Goal: Information Seeking & Learning: Learn about a topic

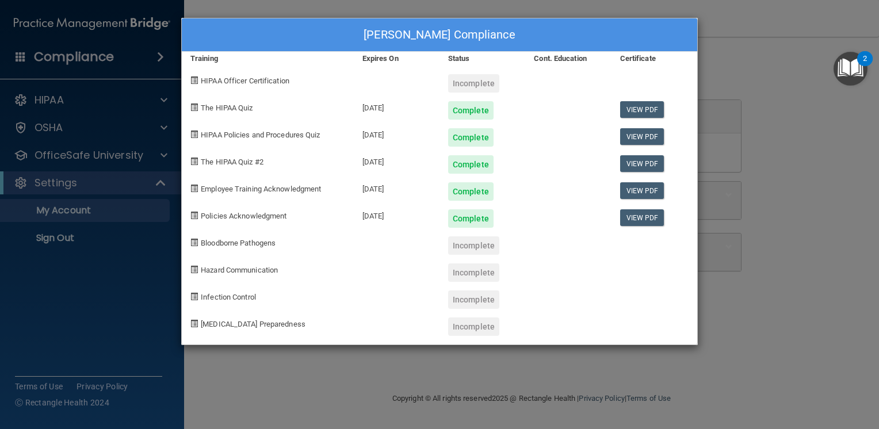
click at [732, 60] on div "[PERSON_NAME] Compliance Training Expires On Status Cont. Education Certificate…" at bounding box center [439, 214] width 879 height 429
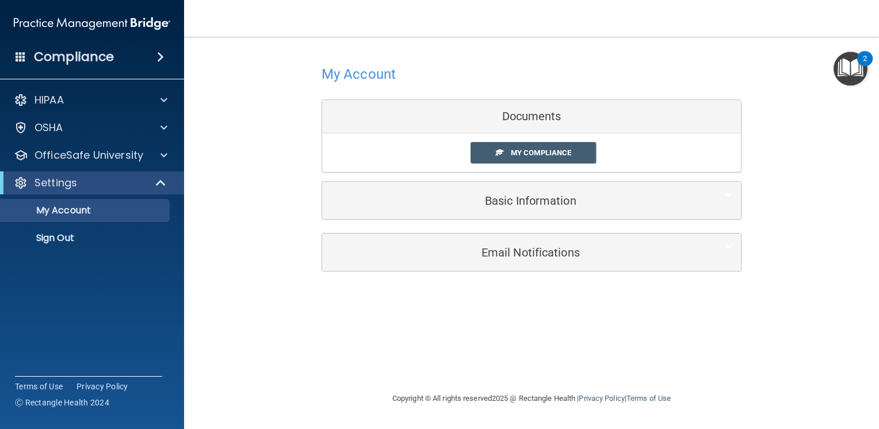
click at [536, 141] on div "My Compliance My Compliance My BAA" at bounding box center [531, 152] width 419 height 39
click at [534, 160] on link "My Compliance" at bounding box center [533, 152] width 126 height 21
click at [534, 151] on span "My Compliance" at bounding box center [541, 152] width 60 height 9
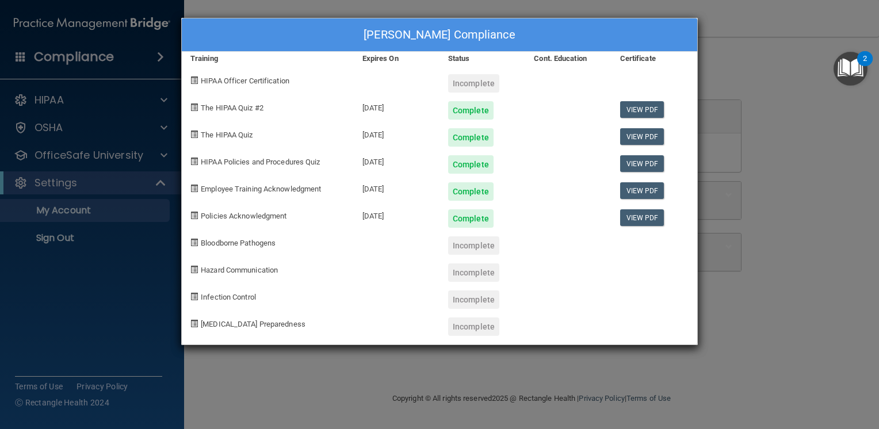
click at [785, 148] on div "[PERSON_NAME] Compliance Training Expires On Status Cont. Education Certificate…" at bounding box center [439, 214] width 879 height 429
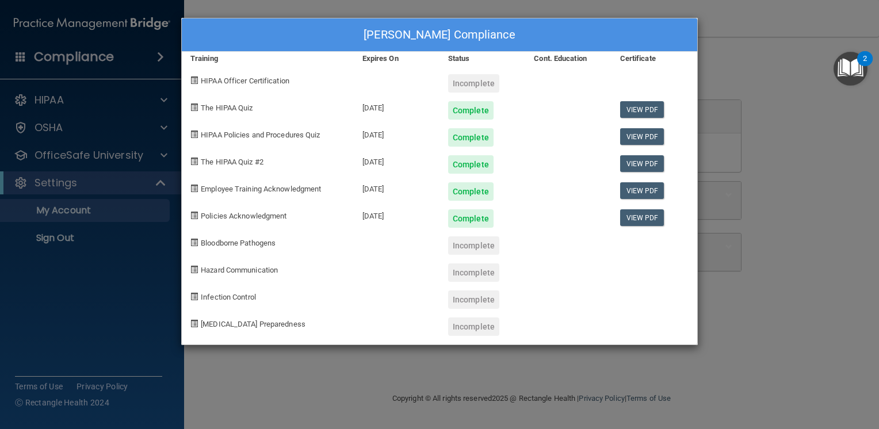
click at [746, 146] on div "[PERSON_NAME] Compliance Training Expires On Status Cont. Education Certificate…" at bounding box center [439, 214] width 879 height 429
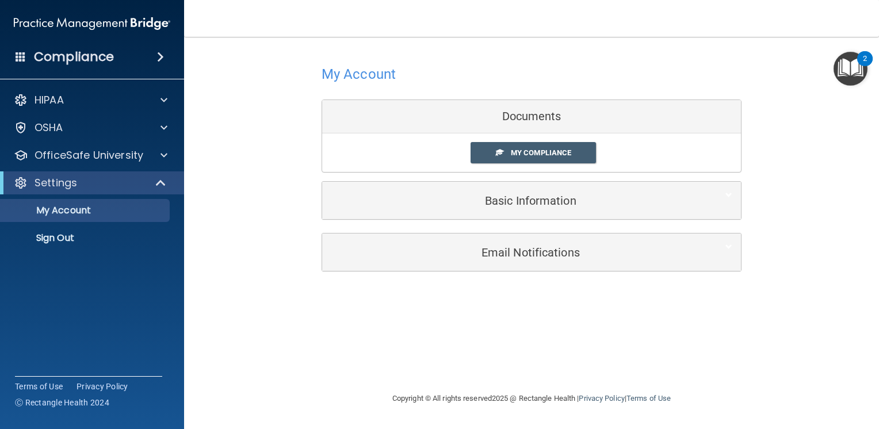
click at [515, 183] on div "Basic Information" at bounding box center [531, 200] width 419 height 37
click at [511, 145] on link "My Compliance" at bounding box center [533, 152] width 126 height 21
click at [512, 164] on body "Compliance HIPAA Documents and Policies Report an Incident Business Associates …" at bounding box center [439, 214] width 879 height 429
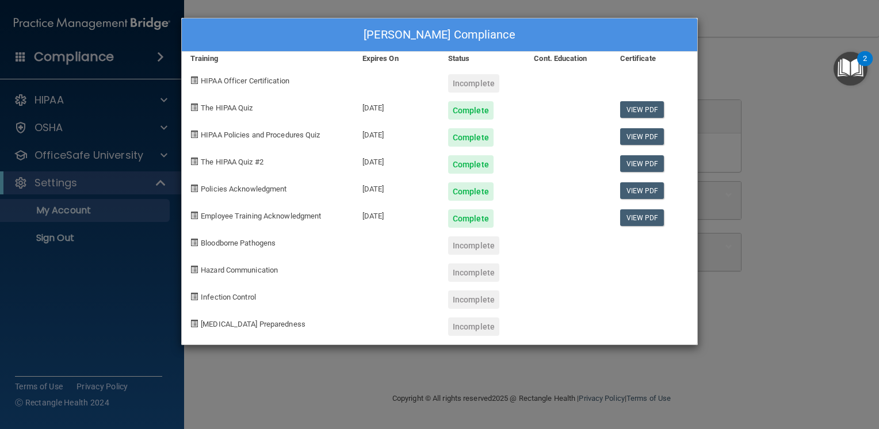
click at [534, 367] on div "[PERSON_NAME] Compliance Training Expires On Status Cont. Education Certificate…" at bounding box center [439, 214] width 879 height 429
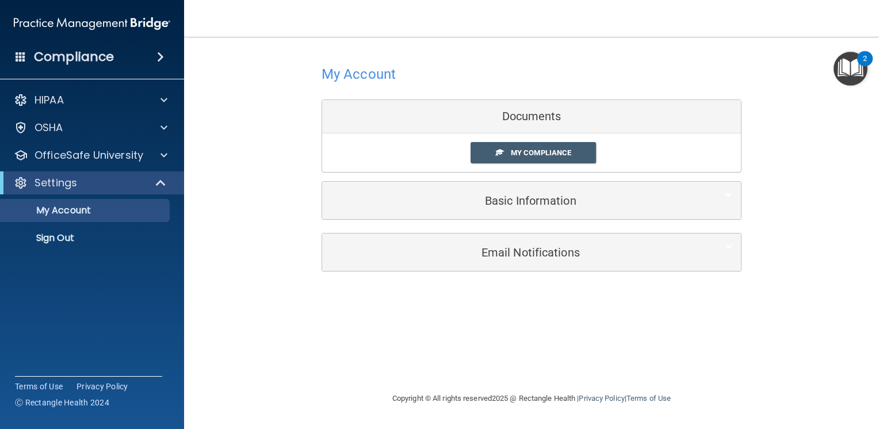
click at [852, 64] on img "Open Resource Center, 2 new notifications" at bounding box center [850, 69] width 34 height 34
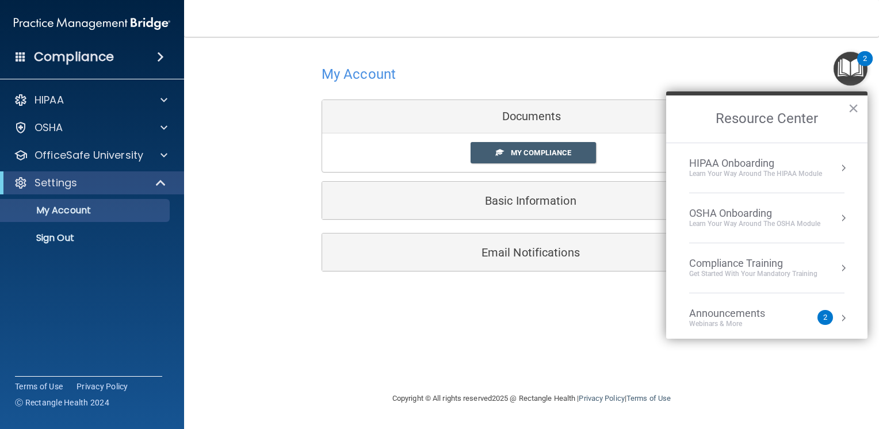
click at [721, 315] on div "Announcements" at bounding box center [738, 313] width 99 height 13
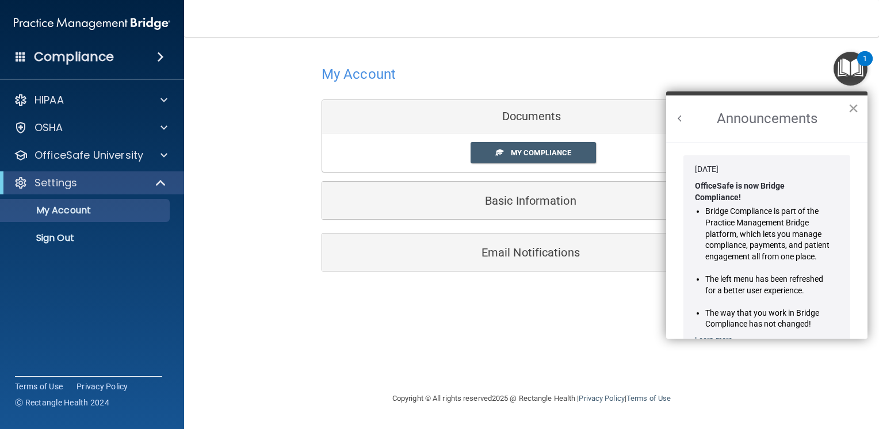
click at [853, 106] on button "×" at bounding box center [853, 108] width 11 height 18
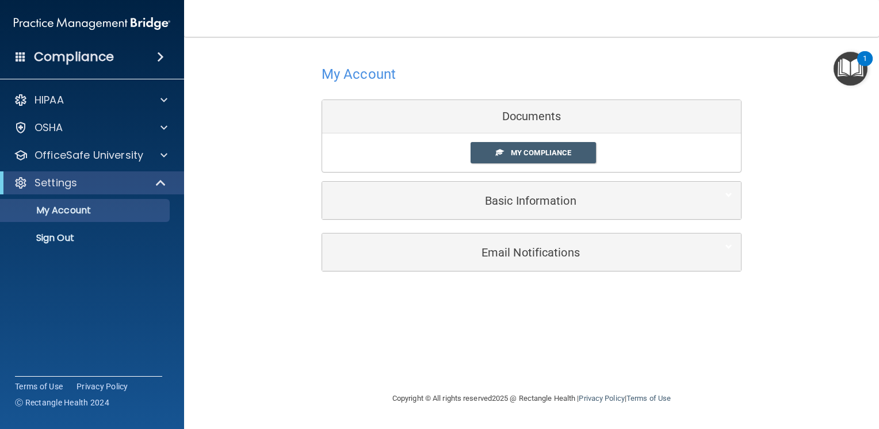
click at [845, 67] on img "Open Resource Center, 1 new notification" at bounding box center [850, 69] width 34 height 34
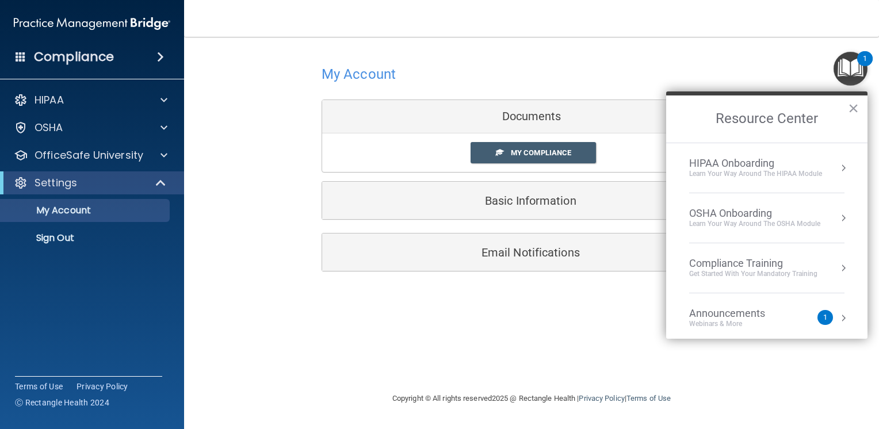
click at [766, 316] on div "Announcements" at bounding box center [738, 313] width 99 height 13
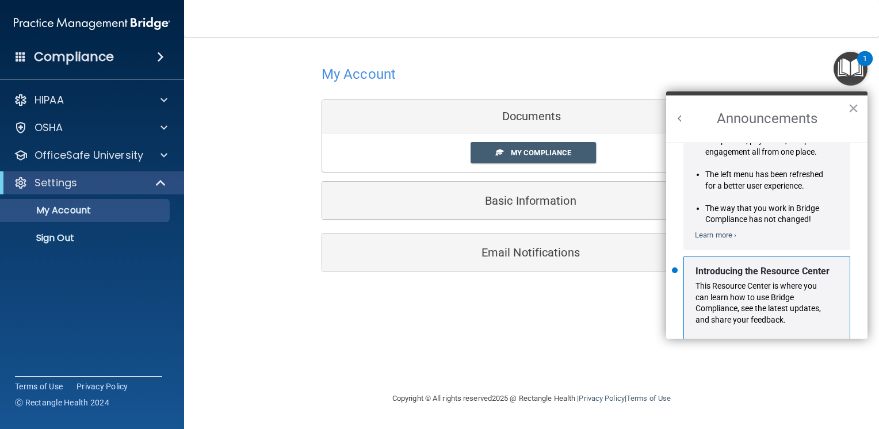
scroll to position [188, 0]
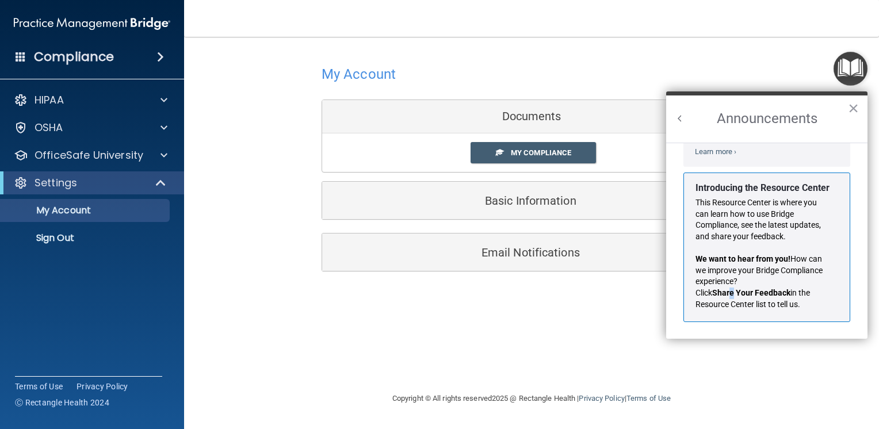
click at [733, 289] on strong "Share Your Feedback" at bounding box center [751, 292] width 78 height 9
click at [849, 111] on button "×" at bounding box center [853, 108] width 11 height 18
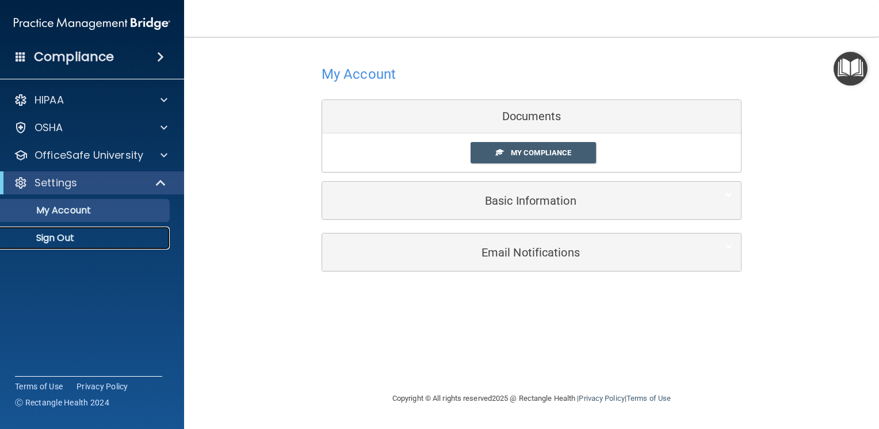
click at [68, 239] on p "Sign Out" at bounding box center [85, 237] width 157 height 11
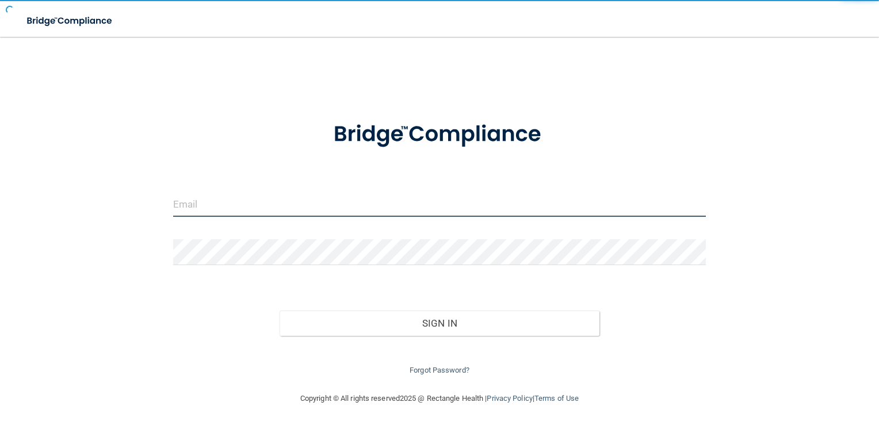
type input "[EMAIL_ADDRESS][DOMAIN_NAME]"
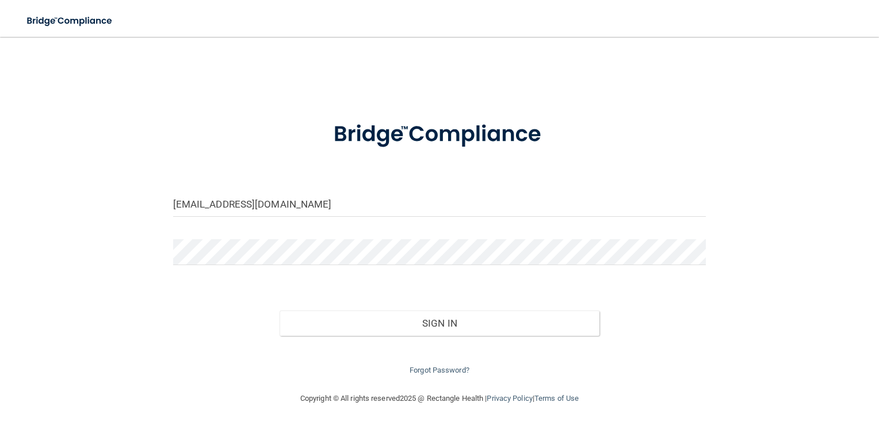
click at [442, 339] on div "Forgot Password?" at bounding box center [439, 356] width 550 height 41
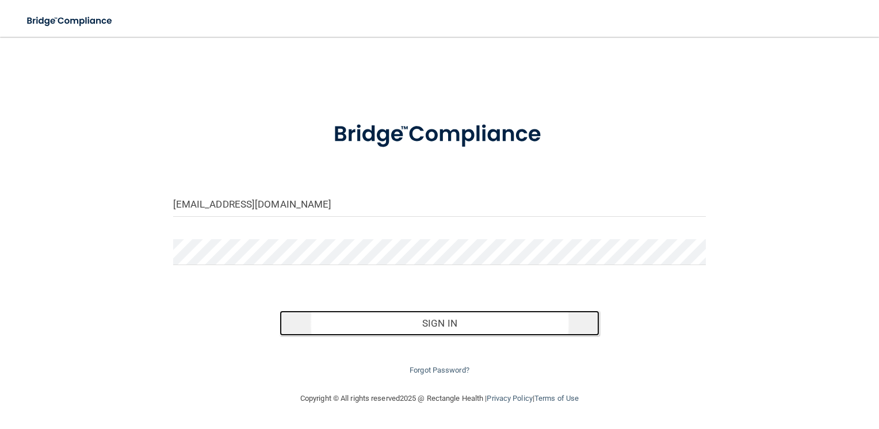
click at [438, 323] on button "Sign In" at bounding box center [439, 322] width 320 height 25
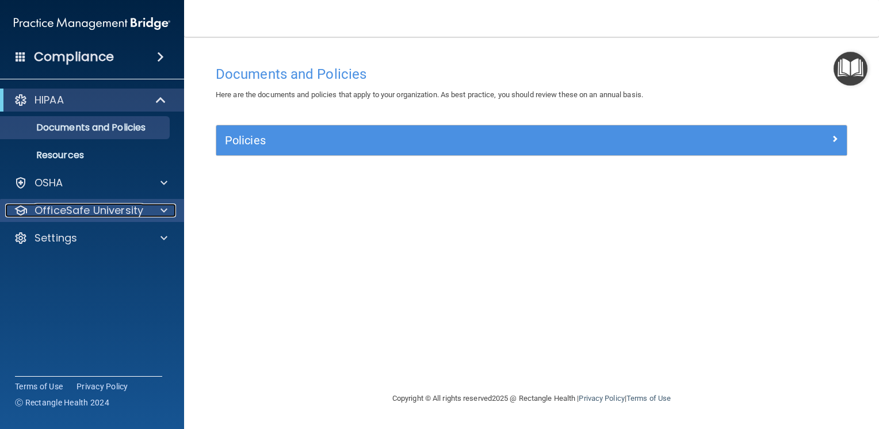
click at [54, 210] on p "OfficeSafe University" at bounding box center [88, 211] width 109 height 14
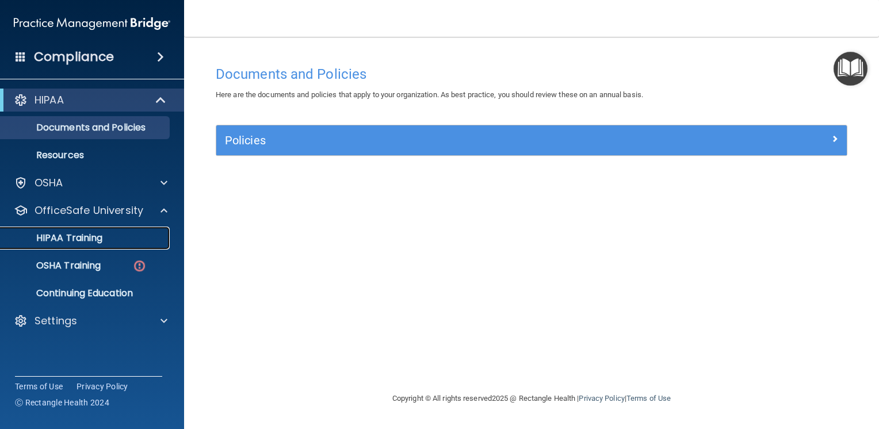
click at [64, 235] on p "HIPAA Training" at bounding box center [54, 237] width 95 height 11
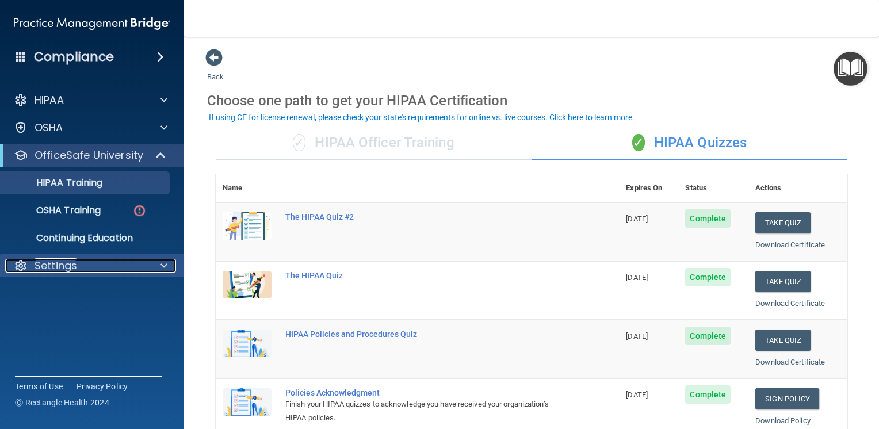
click at [155, 270] on div at bounding box center [162, 266] width 29 height 14
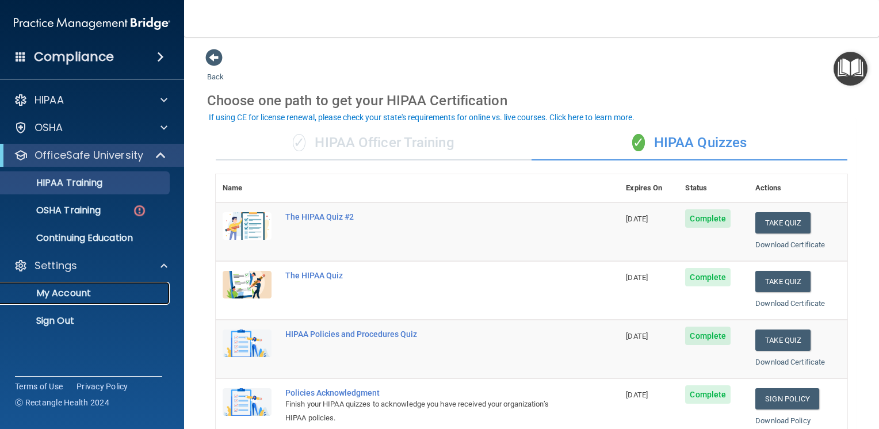
click at [154, 300] on link "My Account" at bounding box center [79, 293] width 181 height 23
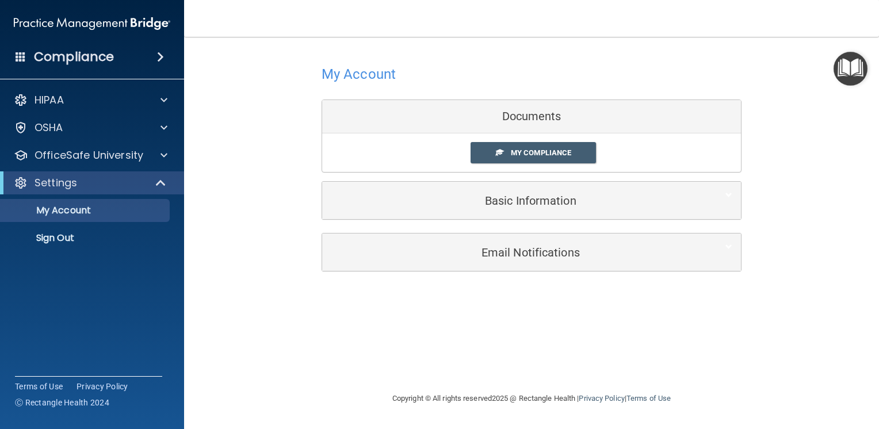
click at [545, 165] on div "My Compliance My Compliance My BAA" at bounding box center [531, 152] width 419 height 39
click at [545, 158] on link "My Compliance" at bounding box center [533, 152] width 126 height 21
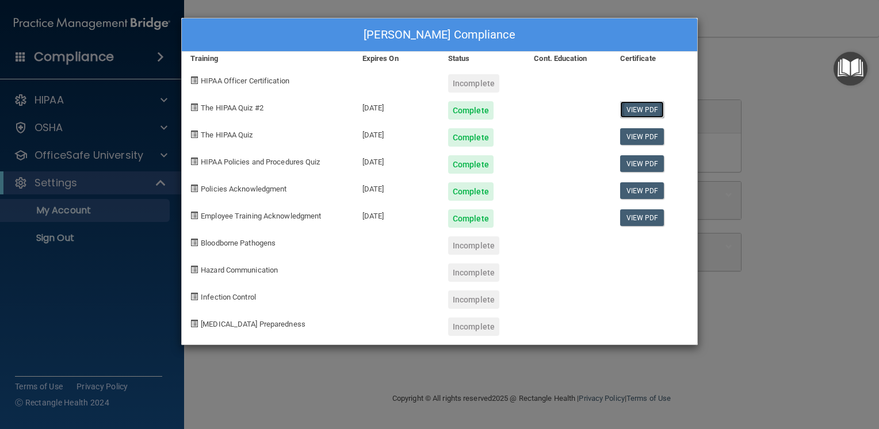
click at [638, 111] on link "View PDF" at bounding box center [642, 109] width 44 height 17
click at [656, 131] on link "View PDF" at bounding box center [642, 136] width 44 height 17
click at [645, 169] on link "View PDF" at bounding box center [642, 163] width 44 height 17
click at [627, 224] on link "View PDF" at bounding box center [642, 217] width 44 height 17
click at [471, 196] on div "Complete" at bounding box center [470, 191] width 45 height 18
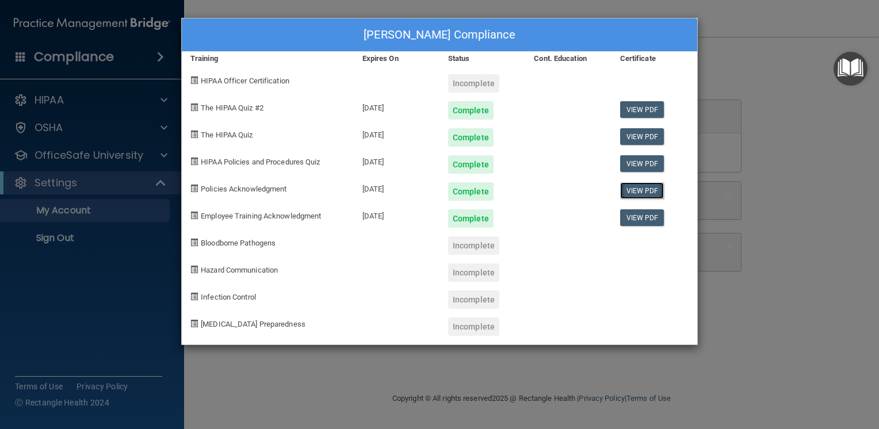
click at [635, 185] on link "View PDF" at bounding box center [642, 190] width 44 height 17
click at [195, 106] on span at bounding box center [193, 106] width 7 height 7
click at [91, 102] on div "[PERSON_NAME] Compliance Training Expires On Status Cont. Education Certificate…" at bounding box center [439, 214] width 879 height 429
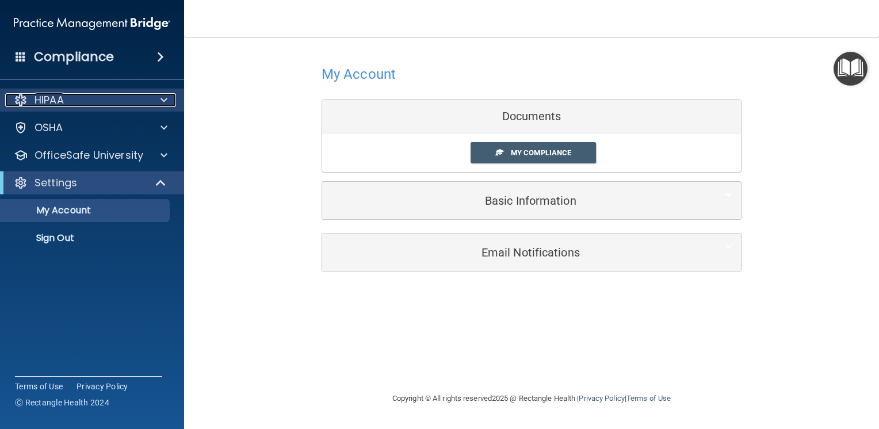
click at [91, 102] on div "HIPAA" at bounding box center [76, 100] width 143 height 14
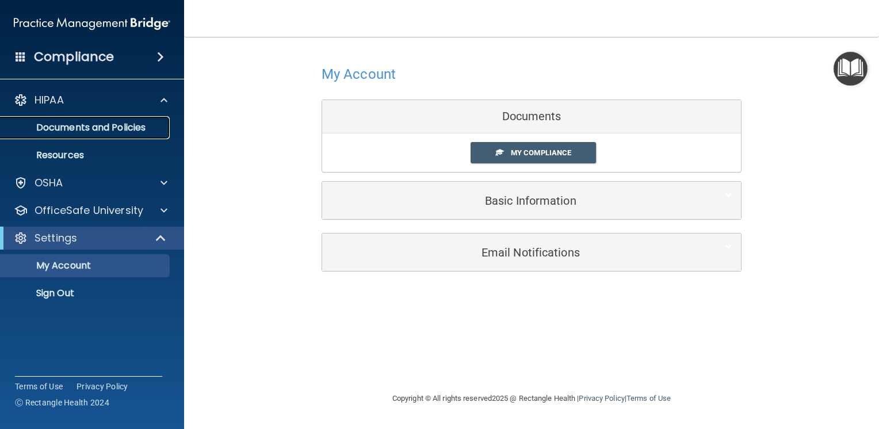
click at [75, 124] on p "Documents and Policies" at bounding box center [85, 127] width 157 height 11
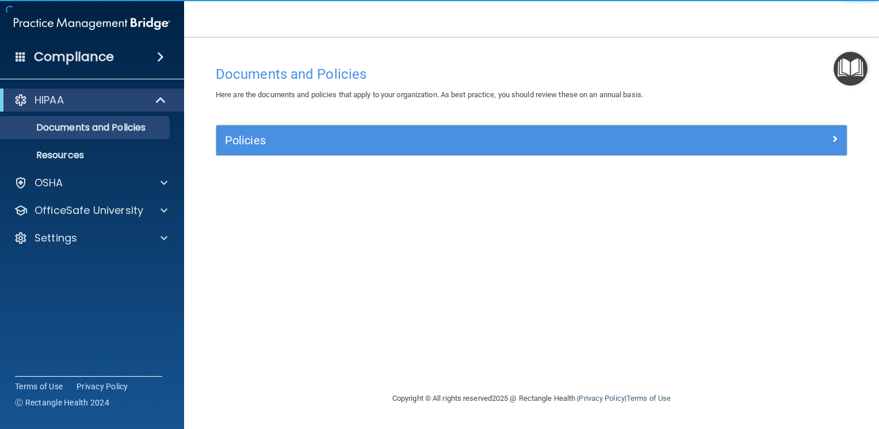
click at [270, 123] on div "Documents and Policies Here are the documents and policies that apply to your o…" at bounding box center [531, 226] width 649 height 332
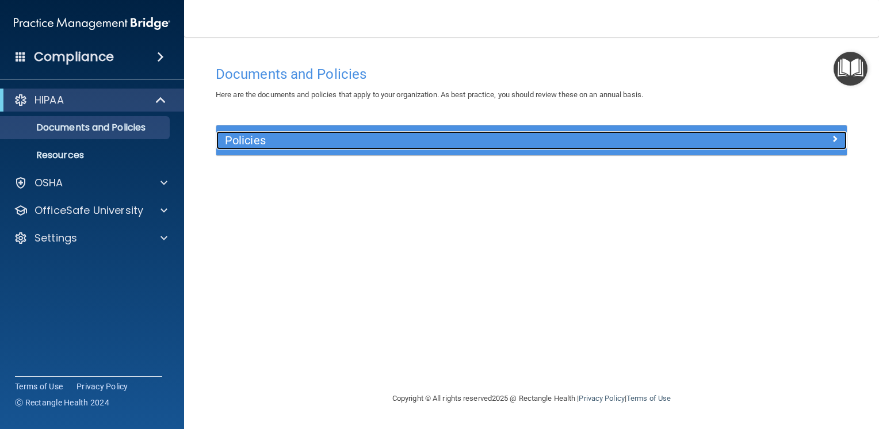
click at [260, 148] on div "Policies" at bounding box center [452, 140] width 473 height 18
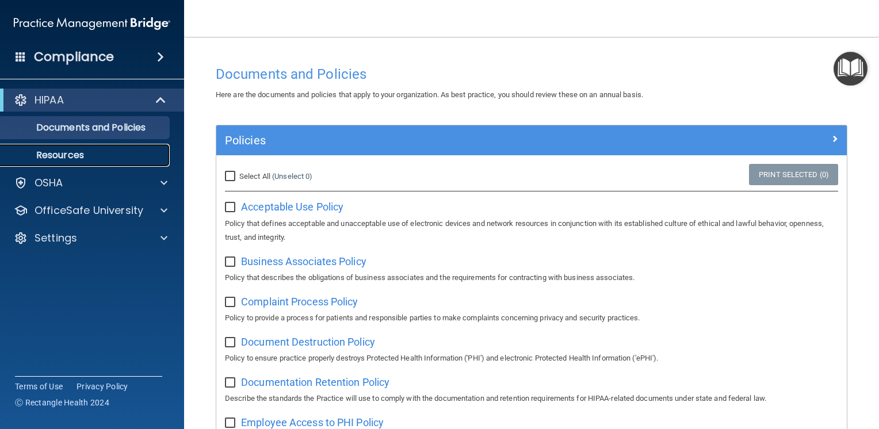
click at [87, 164] on link "Resources" at bounding box center [79, 155] width 181 height 23
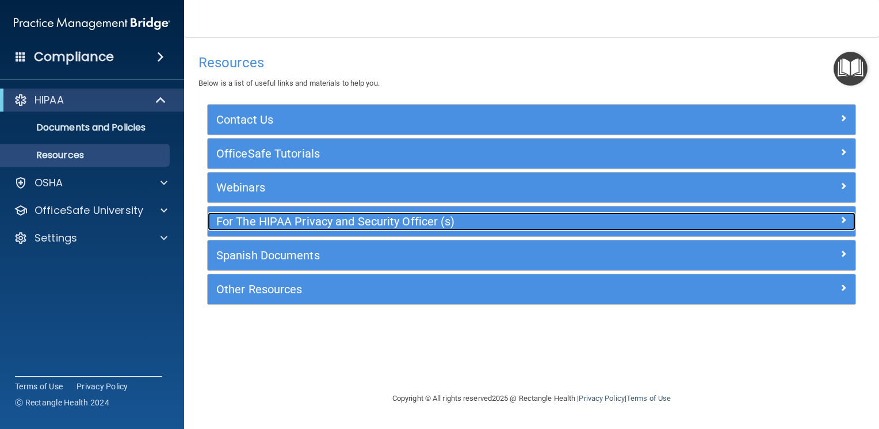
click at [376, 222] on h5 "For The HIPAA Privacy and Security Officer (s)" at bounding box center [450, 221] width 469 height 13
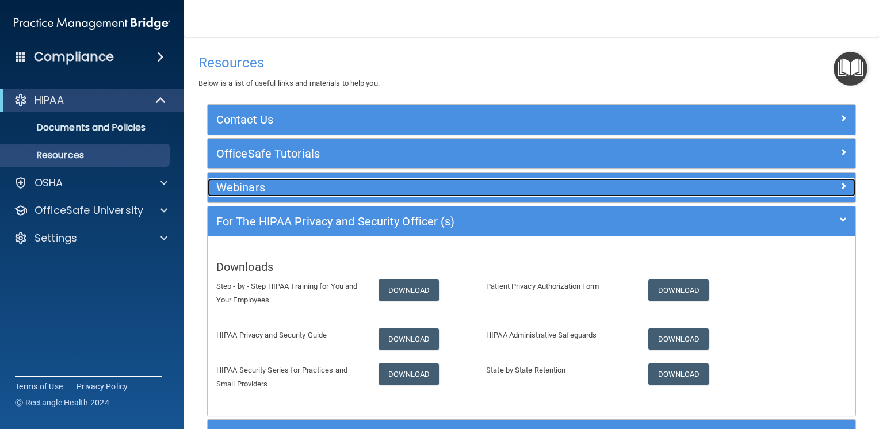
click at [287, 178] on div "Webinars" at bounding box center [451, 187] width 486 height 18
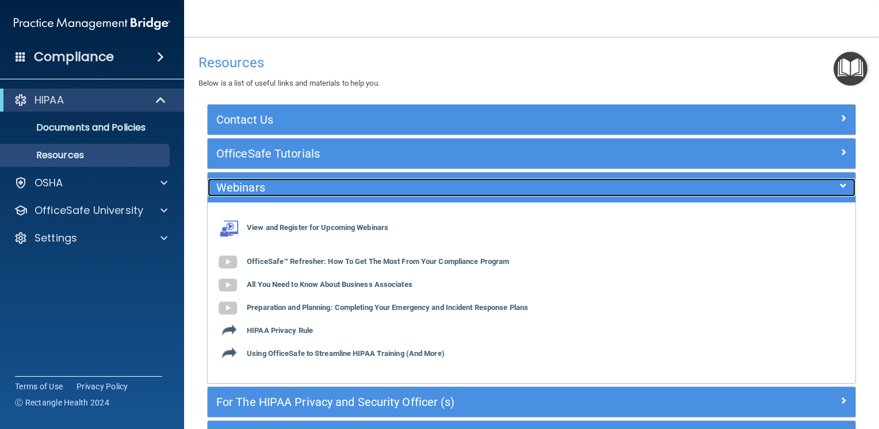
click at [285, 178] on div "Webinars" at bounding box center [451, 187] width 486 height 18
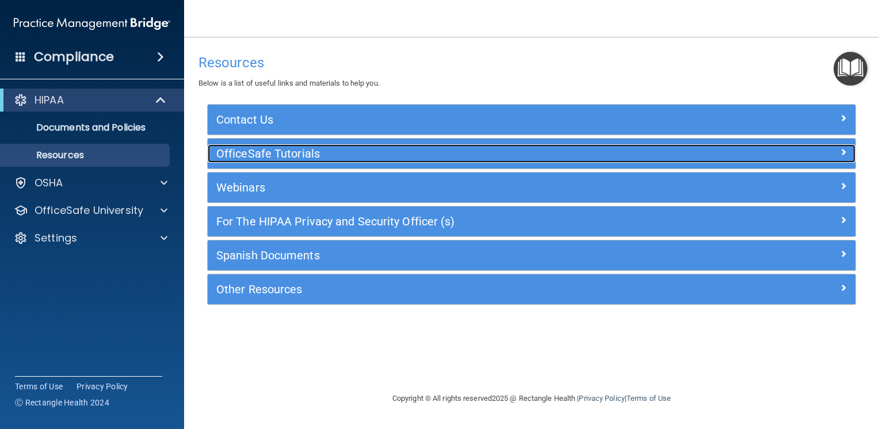
click at [278, 152] on h5 "OfficeSafe Tutorials" at bounding box center [450, 153] width 469 height 13
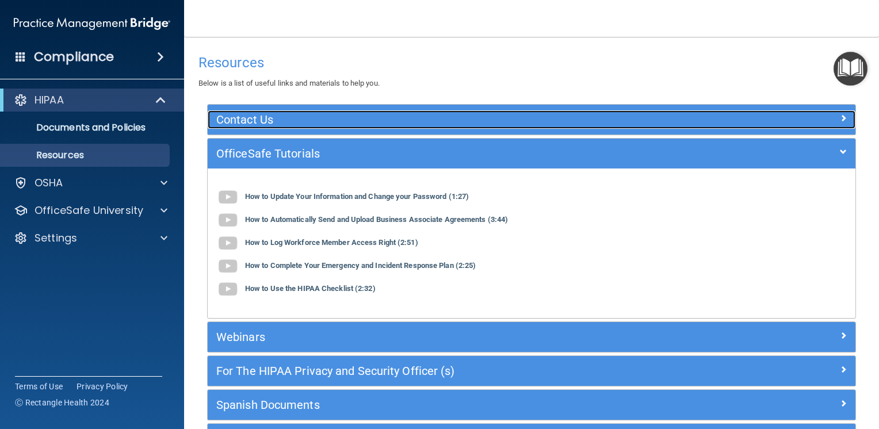
click at [262, 123] on h5 "Contact Us" at bounding box center [450, 119] width 469 height 13
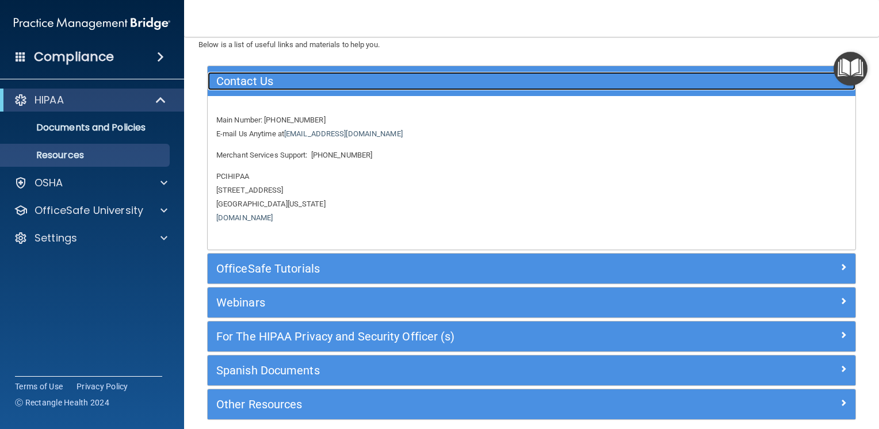
scroll to position [87, 0]
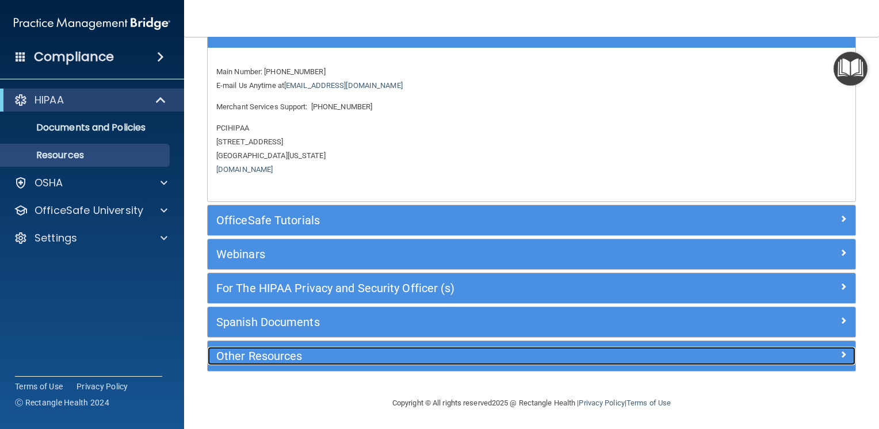
click at [262, 344] on div "Other Resources" at bounding box center [531, 356] width 647 height 30
click at [261, 355] on h5 "Other Resources" at bounding box center [450, 356] width 469 height 13
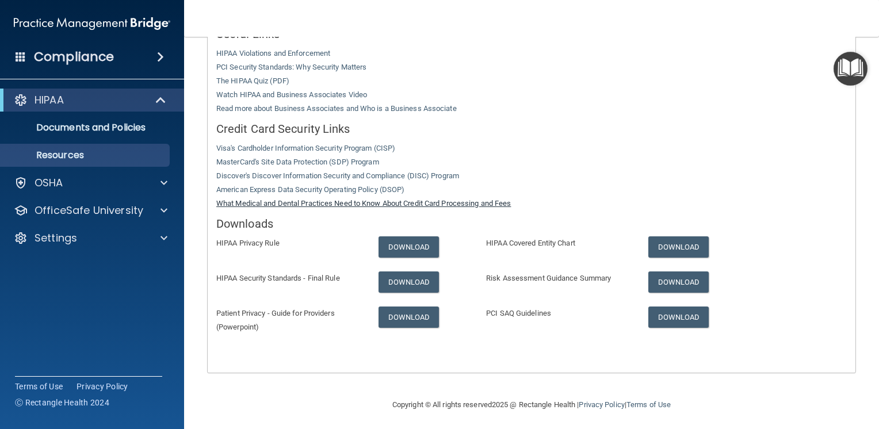
scroll to position [302, 0]
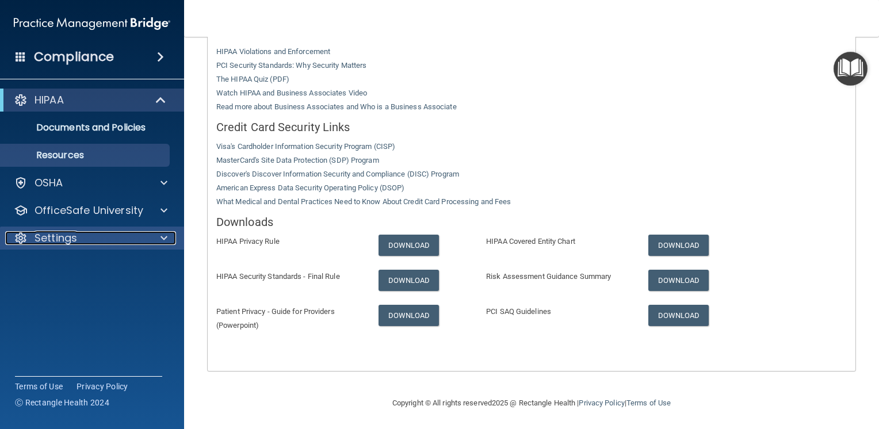
click at [96, 240] on div "Settings" at bounding box center [76, 238] width 143 height 14
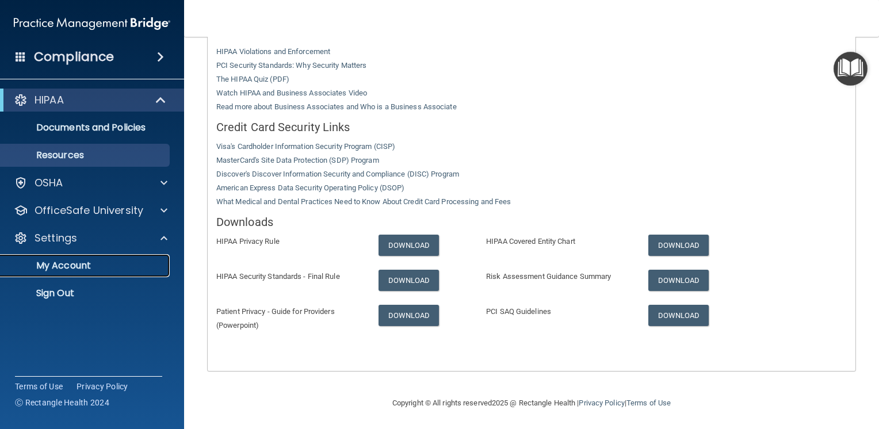
click at [74, 260] on p "My Account" at bounding box center [85, 265] width 157 height 11
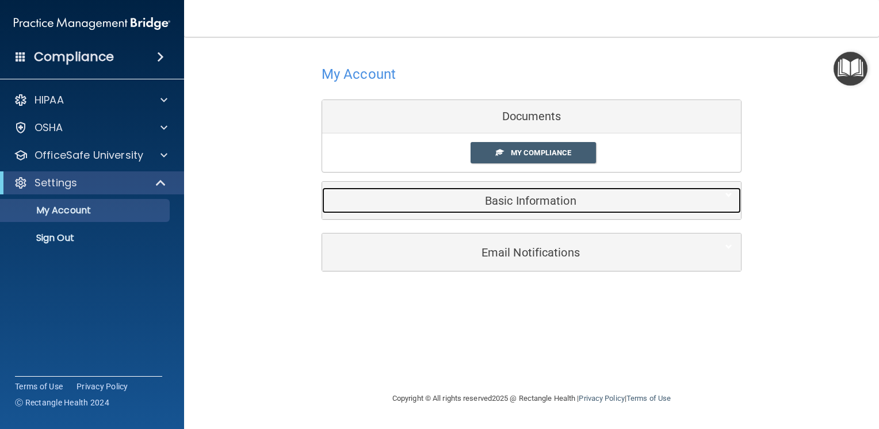
click at [556, 200] on h5 "Basic Information" at bounding box center [514, 200] width 366 height 13
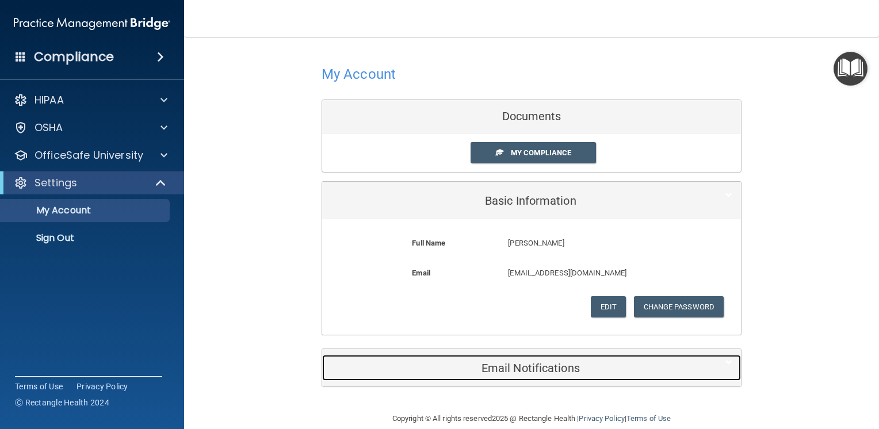
click at [522, 355] on div "Email Notifications" at bounding box center [514, 368] width 384 height 26
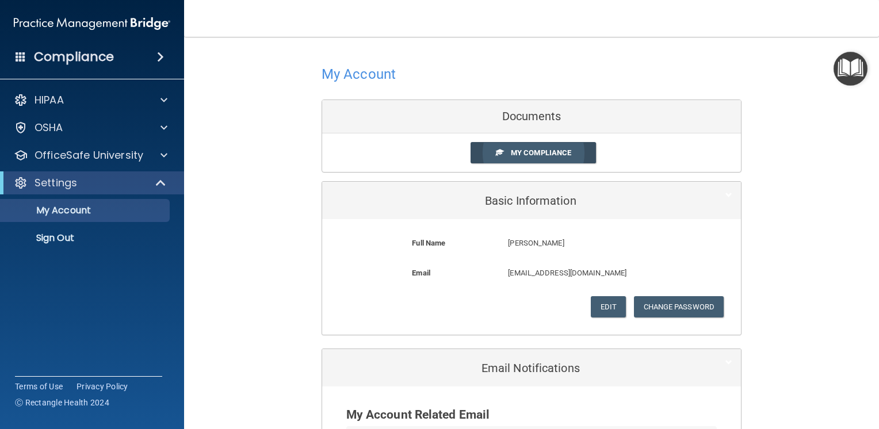
click at [496, 151] on span at bounding box center [499, 151] width 7 height 7
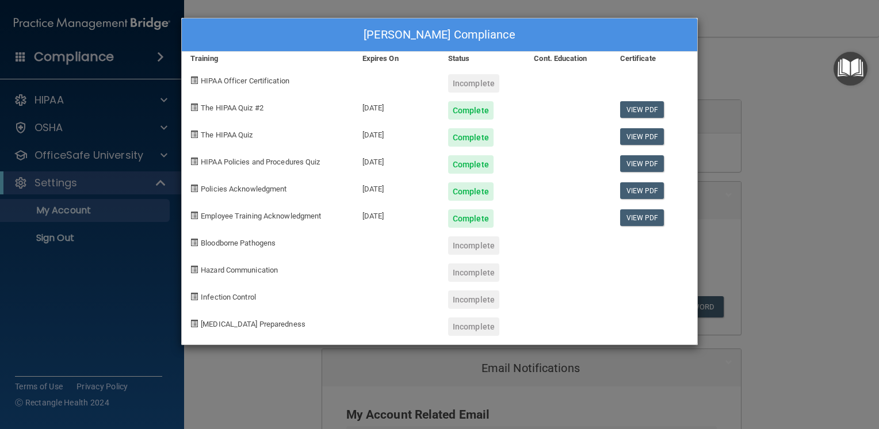
click at [708, 221] on div "[PERSON_NAME] Compliance Training Expires On Status Cont. Education Certificate…" at bounding box center [439, 214] width 879 height 429
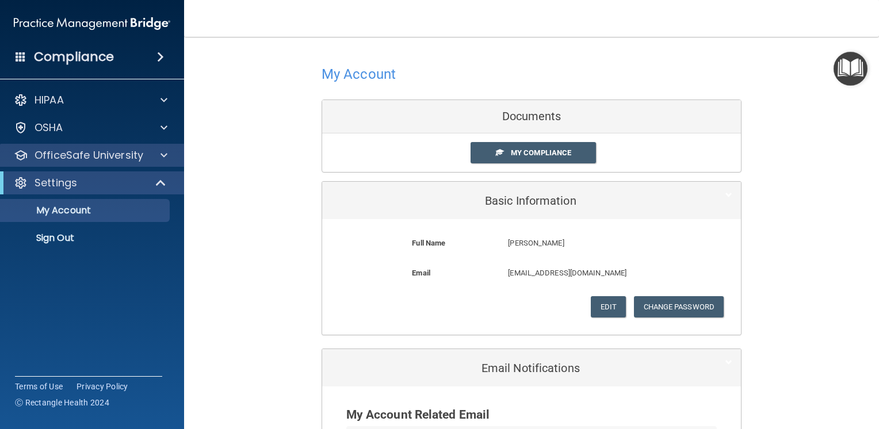
click at [48, 147] on div "OfficeSafe University" at bounding box center [92, 155] width 185 height 23
click at [72, 157] on p "OfficeSafe University" at bounding box center [88, 155] width 109 height 14
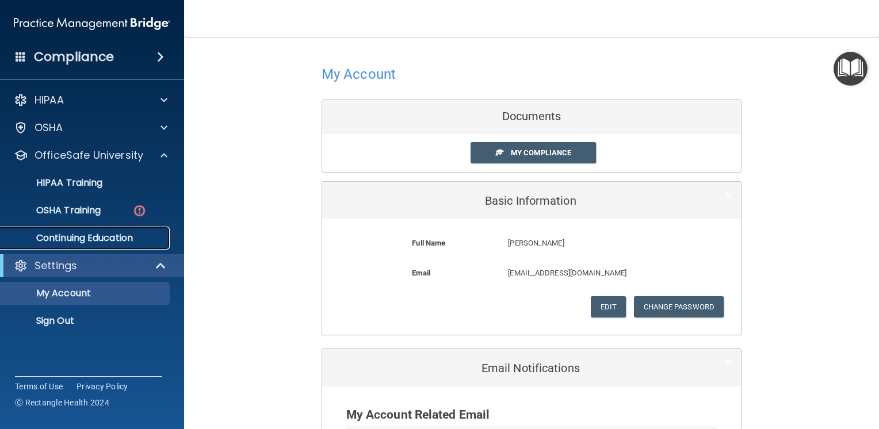
click at [72, 243] on p "Continuing Education" at bounding box center [85, 237] width 157 height 11
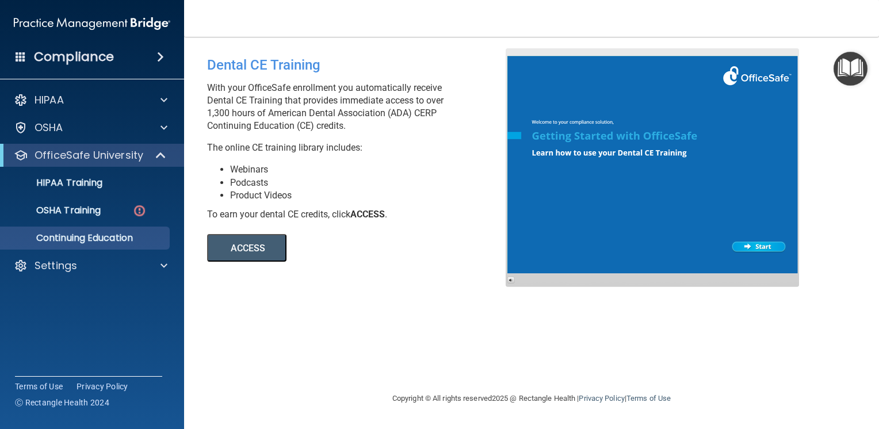
click at [240, 246] on button "ACCESS" at bounding box center [246, 248] width 79 height 28
click at [49, 185] on p "HIPAA Training" at bounding box center [54, 182] width 95 height 11
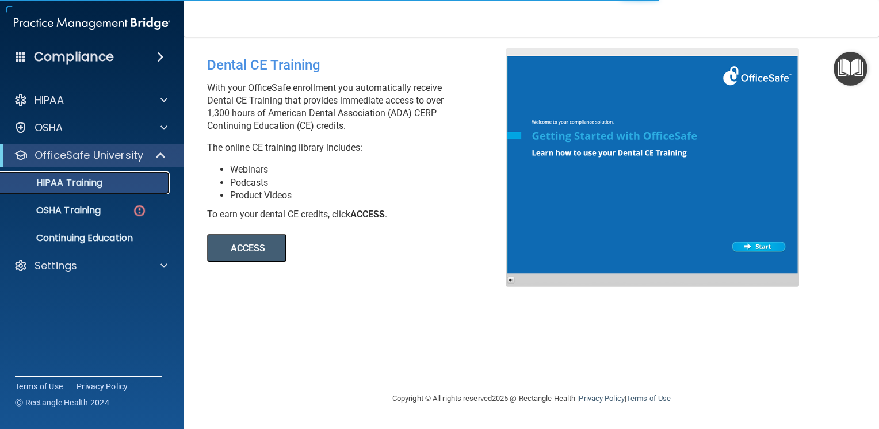
click at [49, 185] on p "HIPAA Training" at bounding box center [54, 182] width 95 height 11
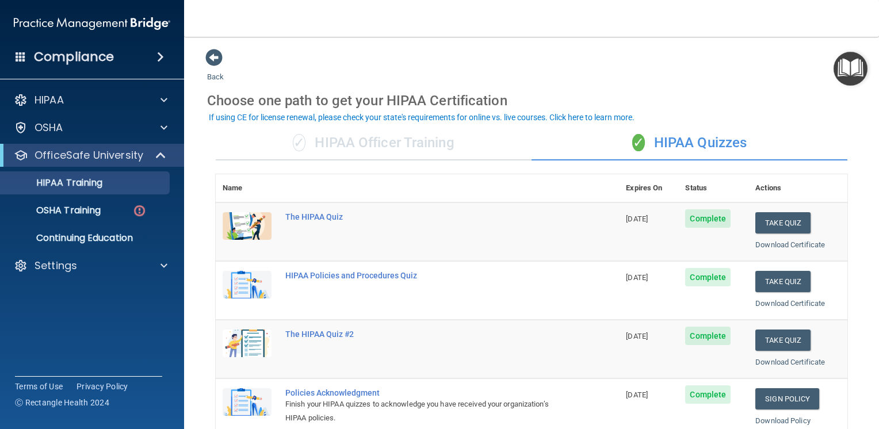
click at [586, 117] on div "If using CE for license renewal, please check your state's requirements for onl…" at bounding box center [421, 117] width 425 height 8
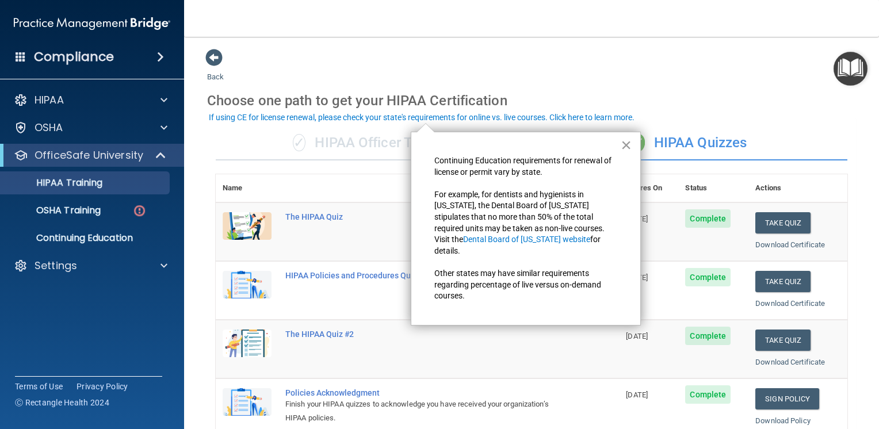
click at [629, 149] on button "×" at bounding box center [625, 145] width 11 height 18
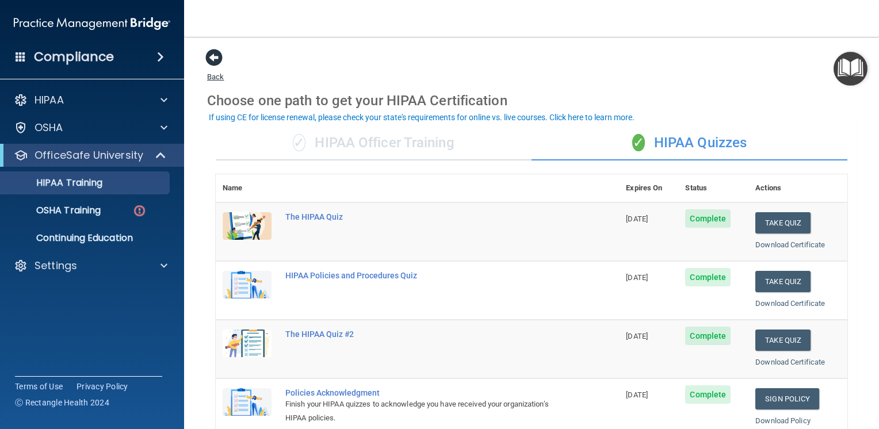
click at [212, 54] on span at bounding box center [213, 57] width 17 height 17
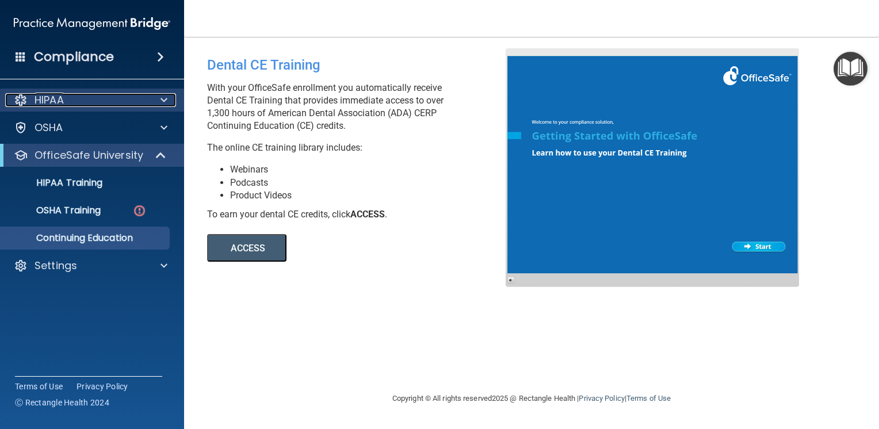
click at [46, 104] on p "HIPAA" at bounding box center [48, 100] width 29 height 14
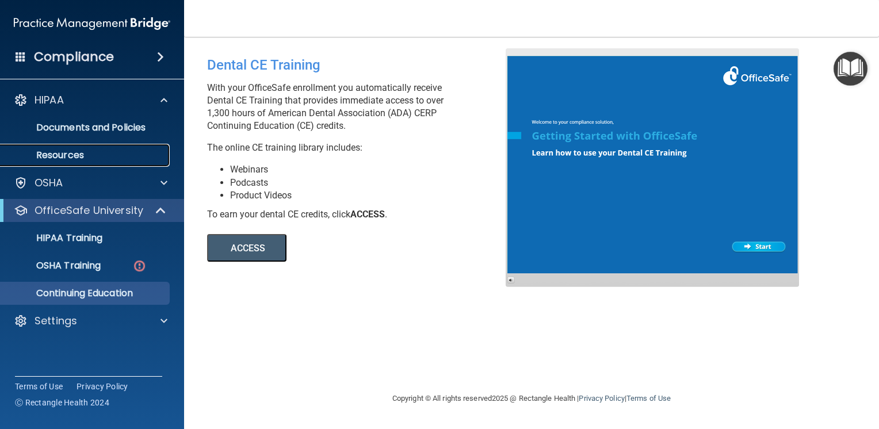
click at [106, 157] on p "Resources" at bounding box center [85, 154] width 157 height 11
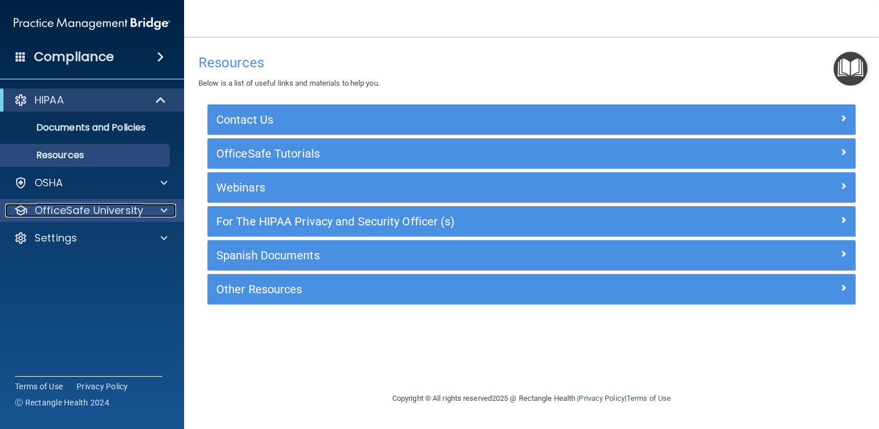
click at [94, 214] on p "OfficeSafe University" at bounding box center [88, 211] width 109 height 14
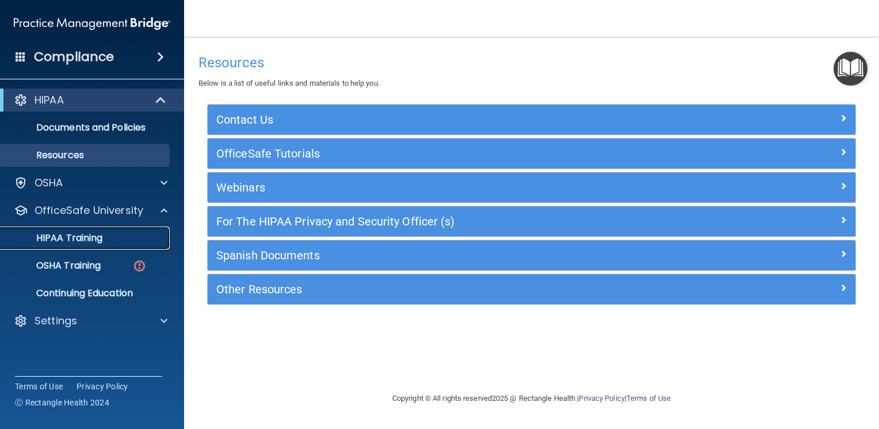
click at [91, 242] on p "HIPAA Training" at bounding box center [54, 237] width 95 height 11
